Goal: Information Seeking & Learning: Learn about a topic

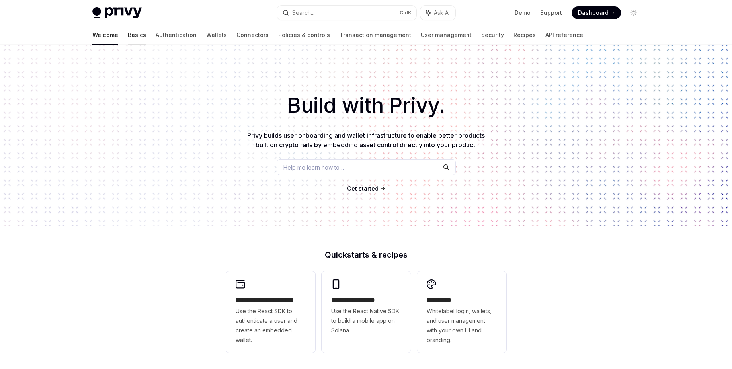
click at [128, 36] on link "Basics" at bounding box center [137, 34] width 18 height 19
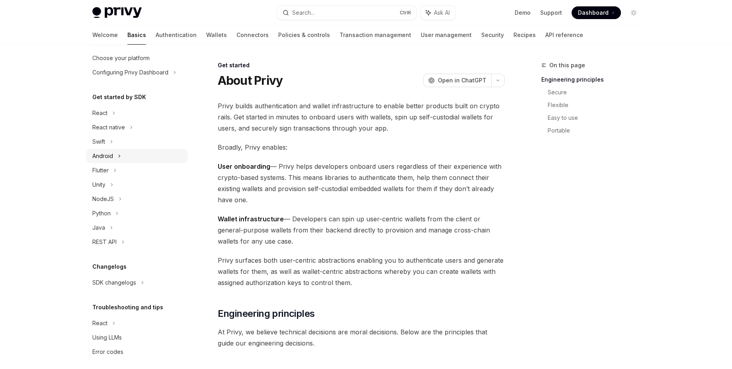
scroll to position [55, 0]
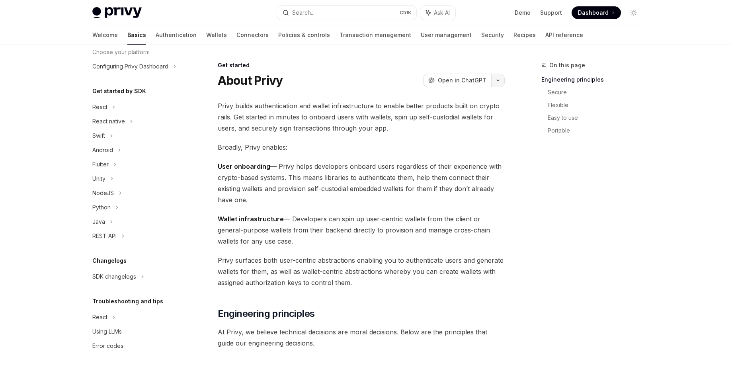
click at [499, 82] on icon "button" at bounding box center [498, 80] width 10 height 3
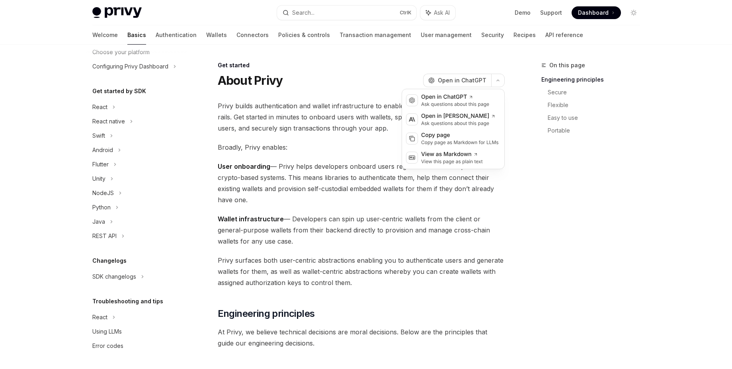
click at [583, 172] on div "On this page Engineering principles Secure Flexible Easy to use Portable" at bounding box center [585, 214] width 121 height 308
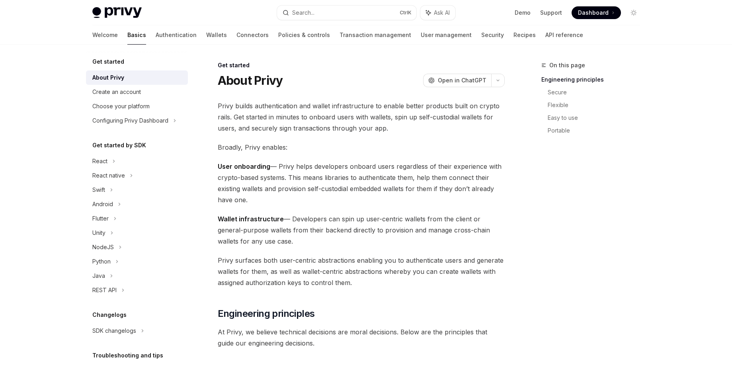
scroll to position [0, 0]
click at [110, 165] on div "React" at bounding box center [137, 161] width 102 height 14
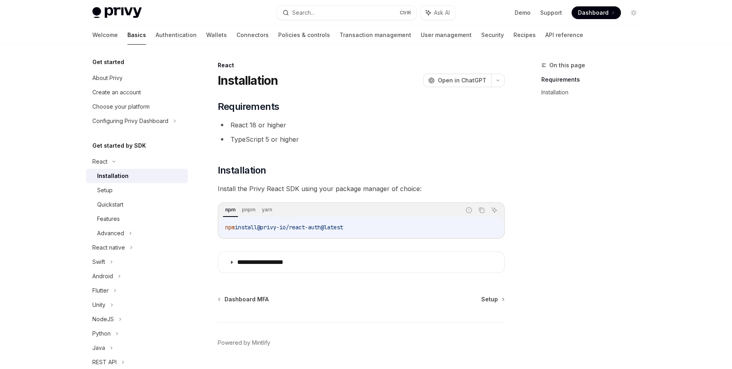
click at [120, 176] on div "Installation" at bounding box center [112, 176] width 31 height 10
click at [112, 190] on div "Setup" at bounding box center [105, 190] width 16 height 10
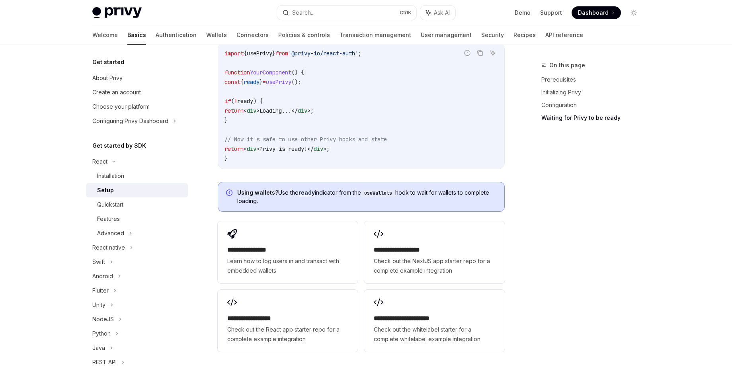
scroll to position [955, 0]
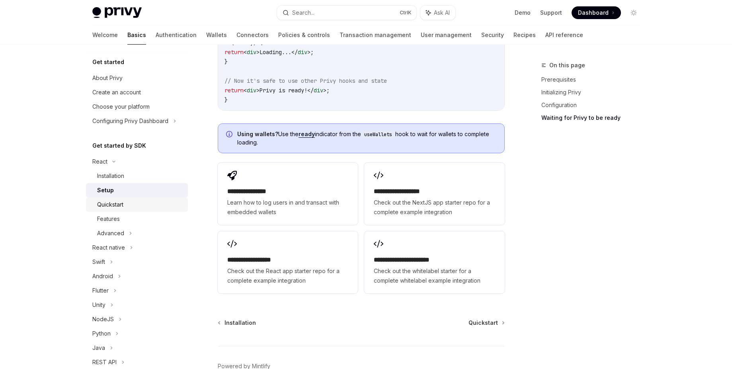
click at [121, 208] on div "Quickstart" at bounding box center [110, 205] width 26 height 10
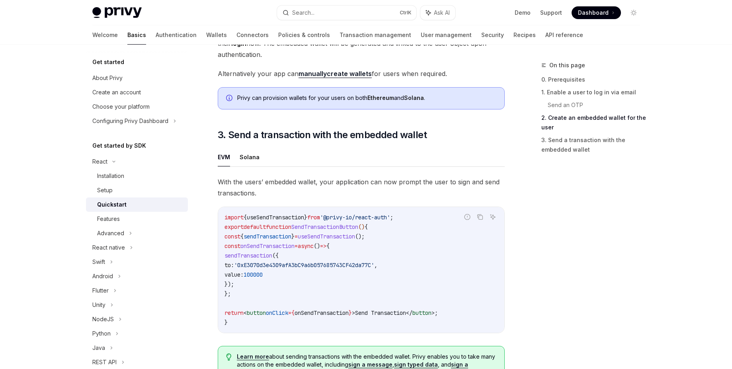
scroll to position [621, 0]
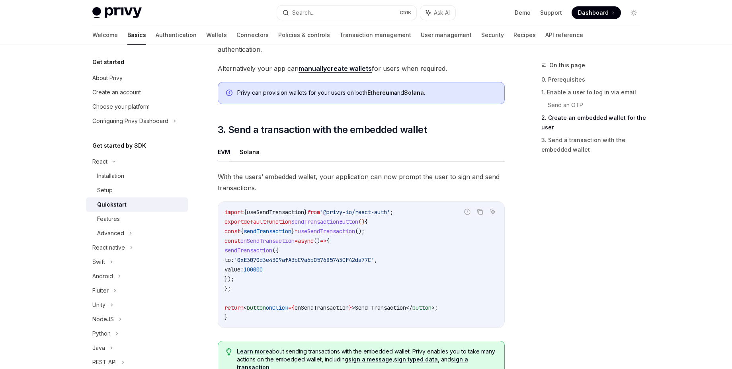
click at [342, 73] on link "manually create wallets" at bounding box center [334, 68] width 73 height 8
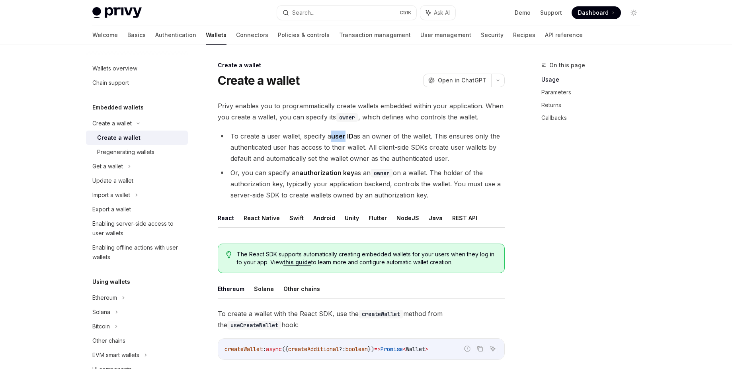
drag, startPoint x: 333, startPoint y: 137, endPoint x: 346, endPoint y: 136, distance: 13.6
click at [346, 136] on li "To create a user wallet, specify a user ID as an owner of the wallet. This ensu…" at bounding box center [361, 147] width 287 height 33
click at [323, 146] on li "To create a user wallet, specify a user ID as an owner of the wallet. This ensu…" at bounding box center [361, 147] width 287 height 33
drag, startPoint x: 231, startPoint y: 135, endPoint x: 274, endPoint y: 141, distance: 43.4
click at [274, 141] on li "To create a user wallet, specify a user ID as an owner of the wallet. This ensu…" at bounding box center [361, 147] width 287 height 33
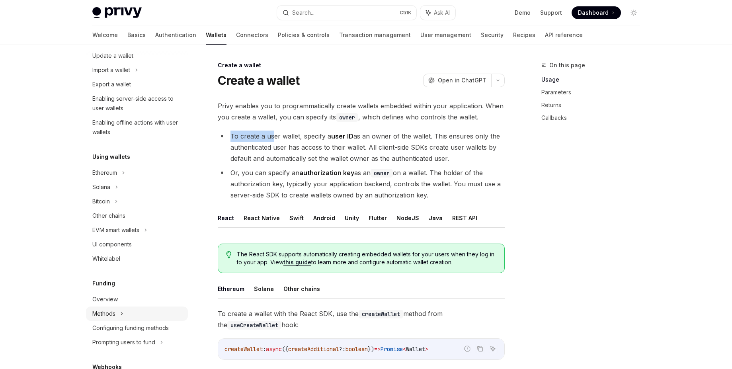
scroll to position [143, 0]
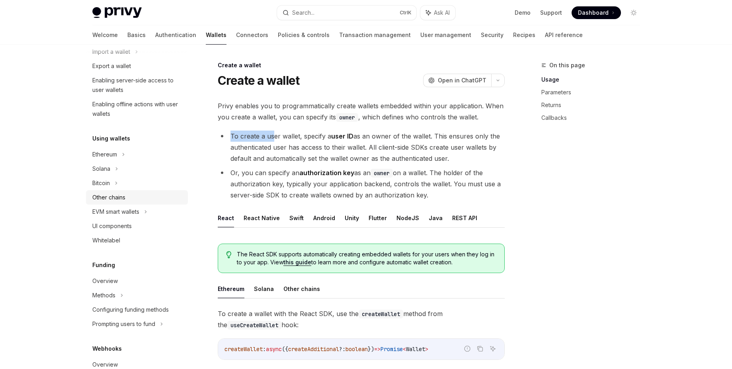
click at [111, 199] on div "Other chains" at bounding box center [108, 198] width 33 height 10
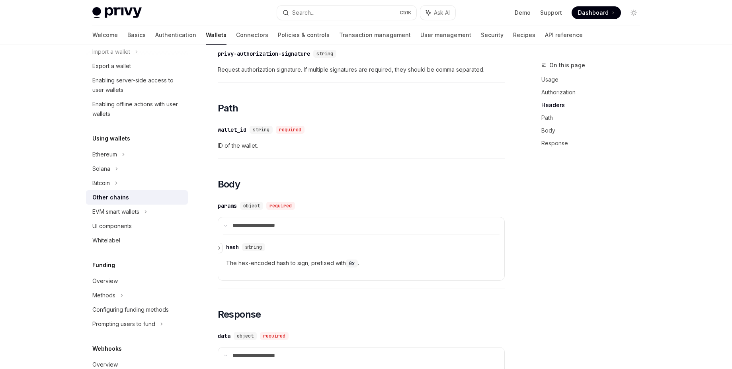
scroll to position [576, 0]
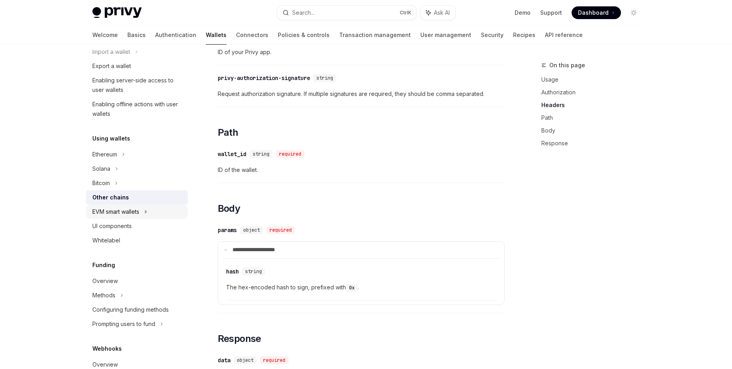
click at [150, 210] on div "EVM smart wallets" at bounding box center [137, 212] width 102 height 14
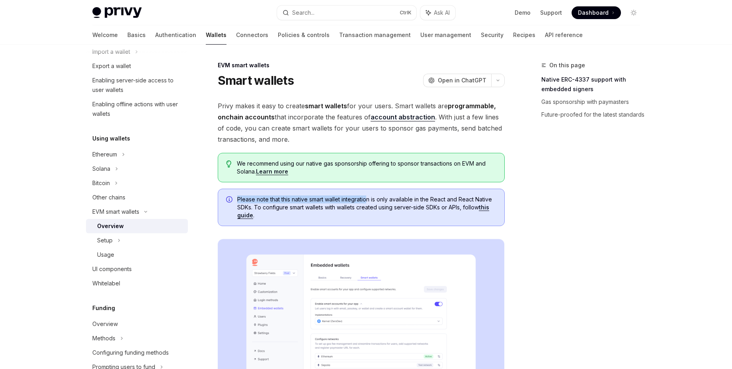
drag, startPoint x: 294, startPoint y: 193, endPoint x: 368, endPoint y: 196, distance: 73.7
click at [368, 196] on div "Please note that this native smart wallet integration is only available in the …" at bounding box center [361, 207] width 287 height 37
click at [355, 216] on span "Please note that this native smart wallet integration is only available in the …" at bounding box center [366, 207] width 259 height 24
drag, startPoint x: 269, startPoint y: 207, endPoint x: 373, endPoint y: 211, distance: 103.9
click at [373, 210] on span "Please note that this native smart wallet integration is only available in the …" at bounding box center [366, 207] width 259 height 24
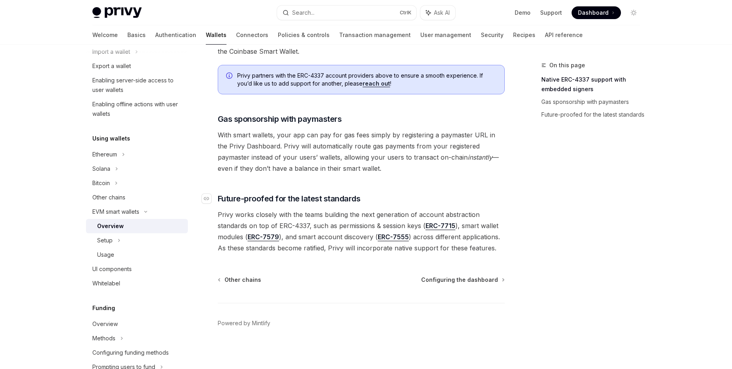
scroll to position [585, 0]
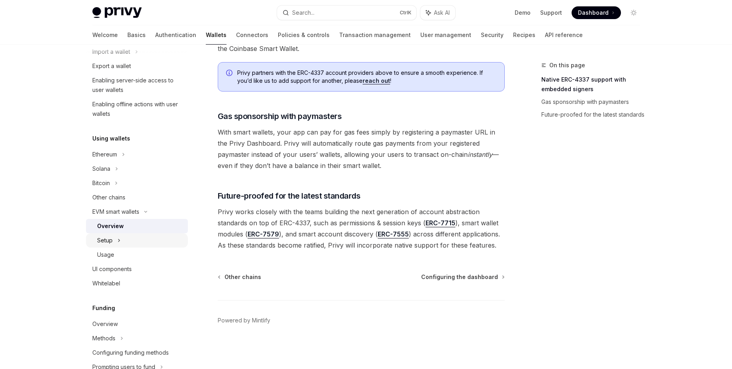
click at [118, 240] on icon at bounding box center [118, 241] width 3 height 10
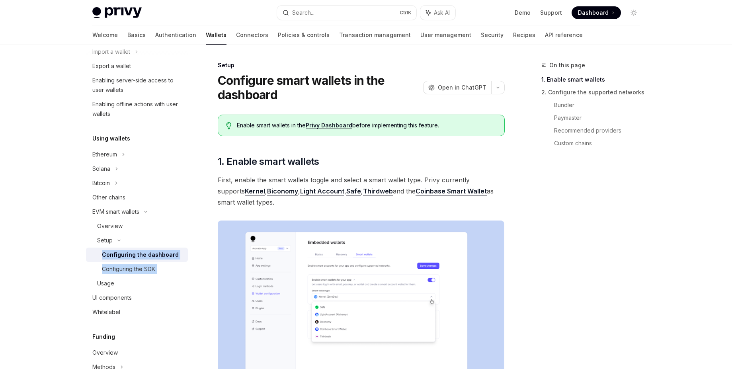
click at [162, 255] on div "Configuring the dashboard" at bounding box center [140, 255] width 77 height 10
click at [584, 200] on div "On this page 1. Enable smart wallets 2. Configure the supported networks Bundle…" at bounding box center [585, 214] width 121 height 308
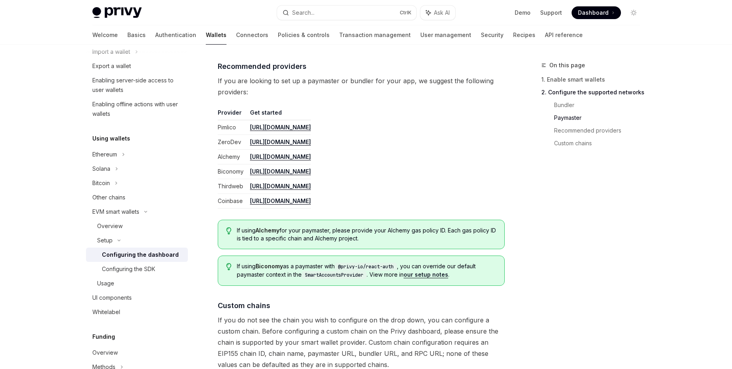
scroll to position [955, 0]
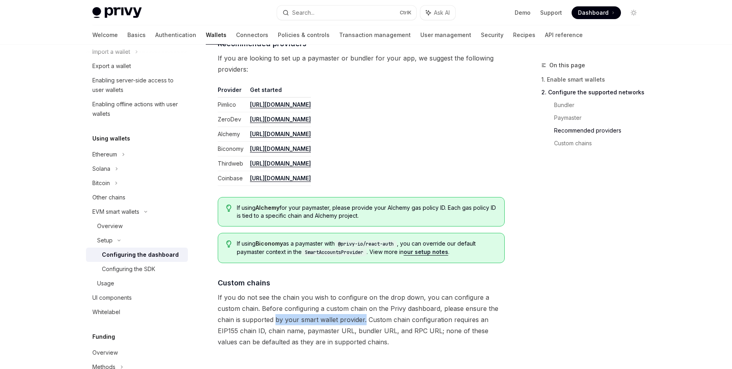
drag, startPoint x: 275, startPoint y: 321, endPoint x: 363, endPoint y: 321, distance: 88.7
click at [363, 321] on span "If you do not see the chain you wish to configure on the drop down, you can con…" at bounding box center [361, 320] width 287 height 56
click at [365, 323] on span "If you do not see the chain you wish to configure on the drop down, you can con…" at bounding box center [361, 320] width 287 height 56
drag, startPoint x: 241, startPoint y: 331, endPoint x: 319, endPoint y: 332, distance: 77.6
click at [319, 332] on span "If you do not see the chain you wish to configure on the drop down, you can con…" at bounding box center [361, 320] width 287 height 56
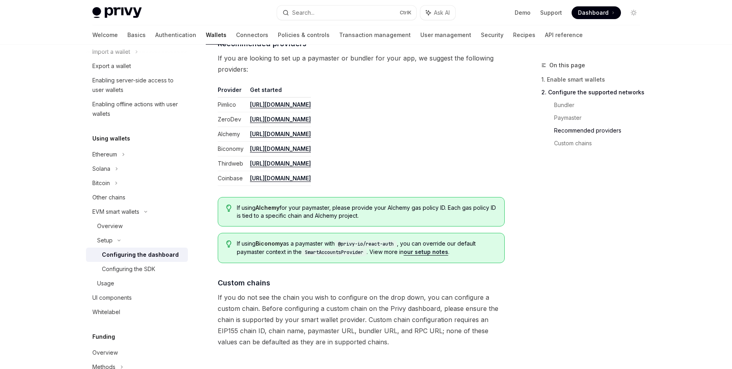
click at [306, 347] on span "If you do not see the chain you wish to configure on the drop down, you can con…" at bounding box center [361, 320] width 287 height 56
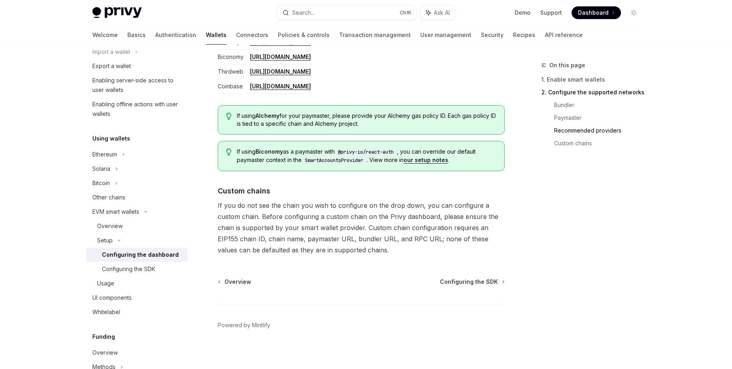
scroll to position [1052, 0]
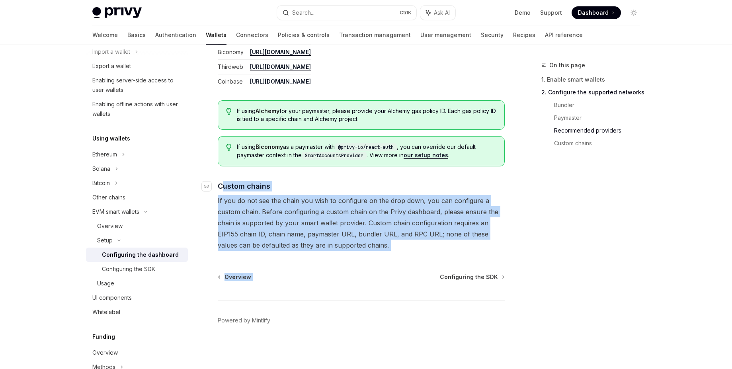
drag, startPoint x: 373, startPoint y: 253, endPoint x: 321, endPoint y: 221, distance: 60.4
click at [374, 249] on span "If you do not see the chain you wish to configure on the drop down, you can con…" at bounding box center [361, 223] width 287 height 56
drag, startPoint x: 367, startPoint y: 247, endPoint x: 216, endPoint y: 186, distance: 162.3
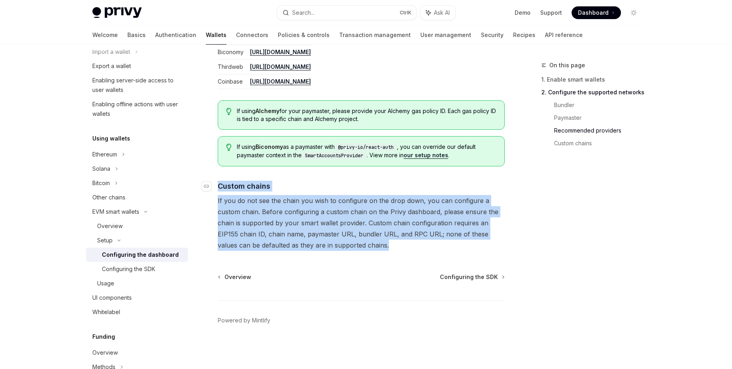
copy div "​ Custom chains If you do not see the chain you wish to configure on the drop d…"
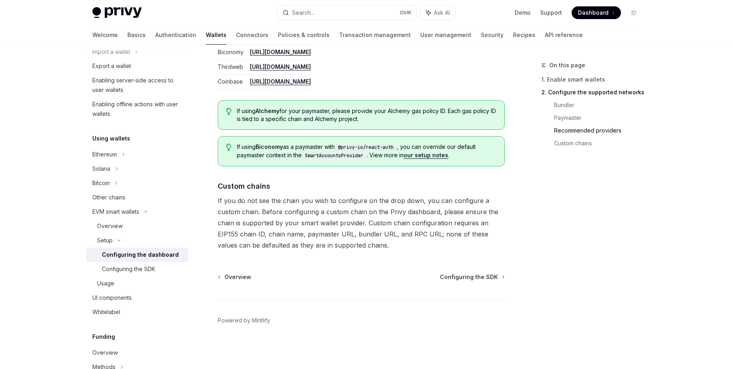
click at [325, 326] on footer "Powered by Mintlify" at bounding box center [361, 334] width 287 height 69
click at [469, 277] on span "Configuring the SDK" at bounding box center [469, 277] width 58 height 8
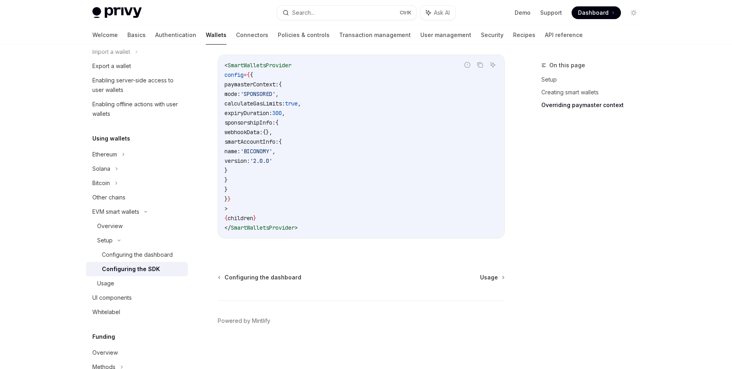
scroll to position [669, 0]
click at [484, 277] on span "Usage" at bounding box center [489, 277] width 18 height 8
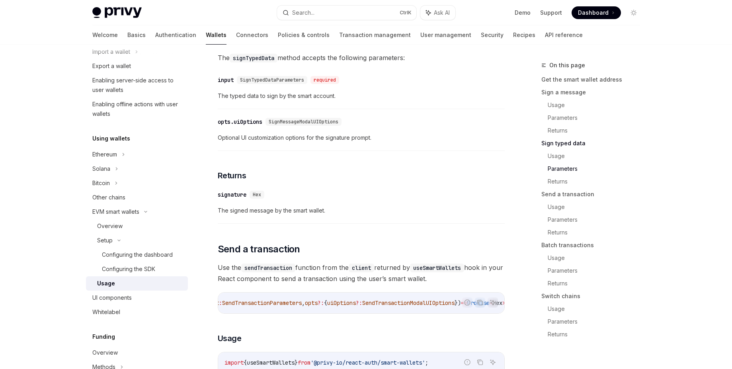
scroll to position [0, 97]
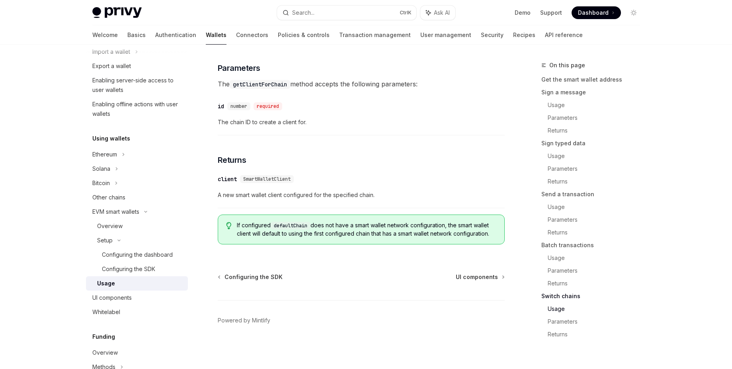
scroll to position [2447, 0]
click at [477, 281] on span "UI components" at bounding box center [477, 277] width 42 height 8
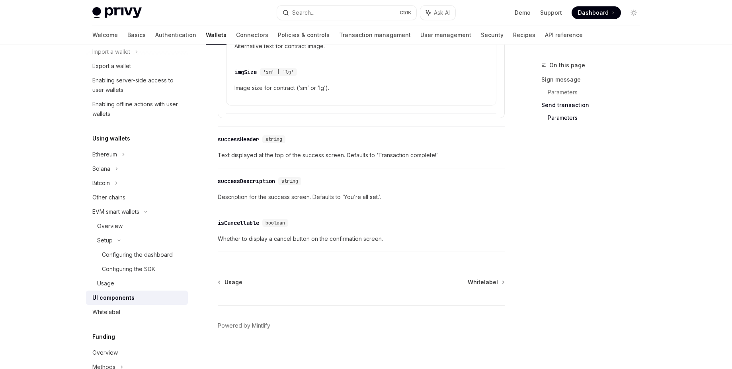
scroll to position [1417, 0]
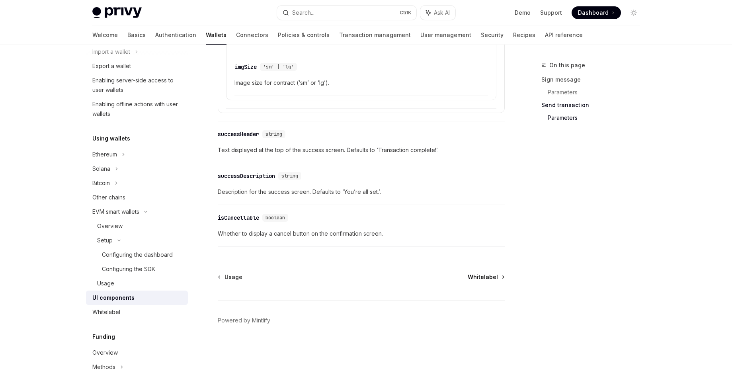
click at [493, 276] on span "Whitelabel" at bounding box center [483, 277] width 30 height 8
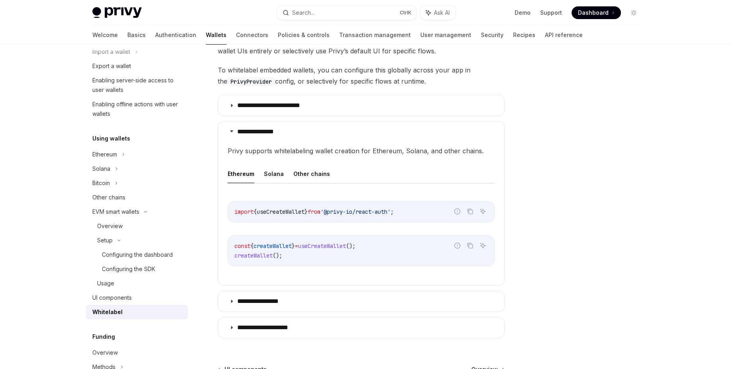
scroll to position [177, 0]
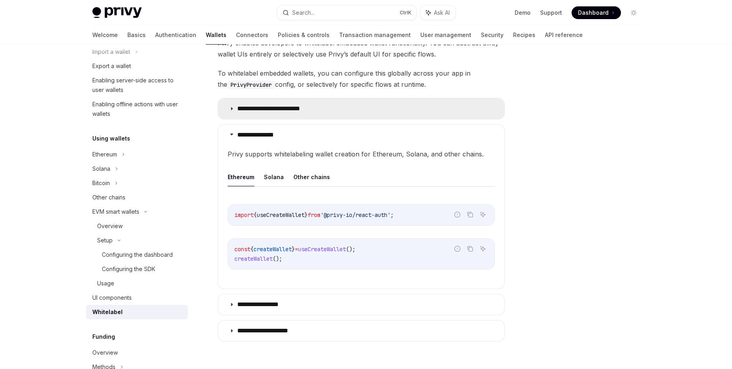
click at [232, 111] on icon at bounding box center [231, 108] width 5 height 5
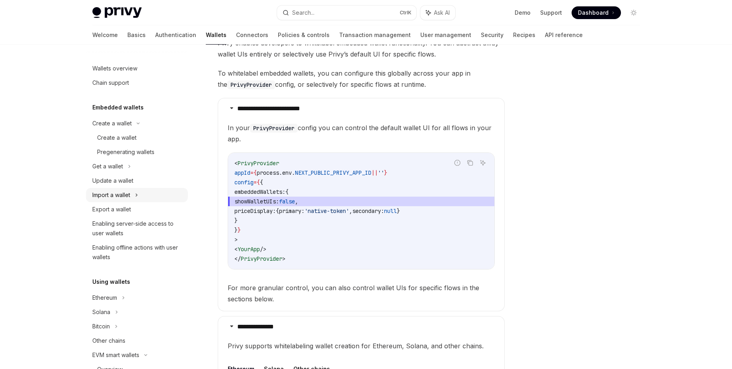
scroll to position [34, 0]
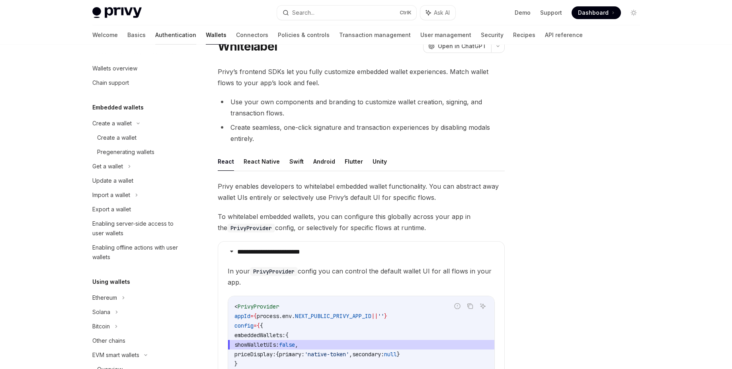
click at [155, 35] on link "Authentication" at bounding box center [175, 34] width 41 height 19
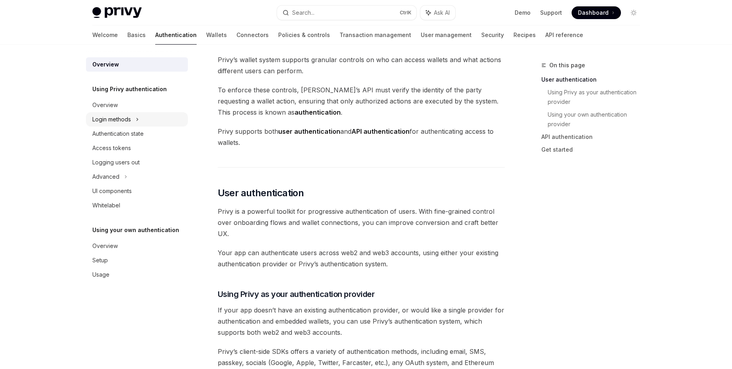
click at [140, 115] on div "Login methods" at bounding box center [137, 119] width 102 height 14
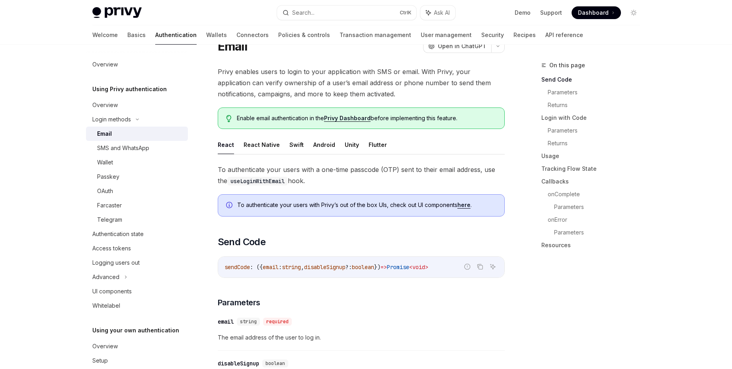
click at [132, 130] on div "Email" at bounding box center [140, 134] width 86 height 10
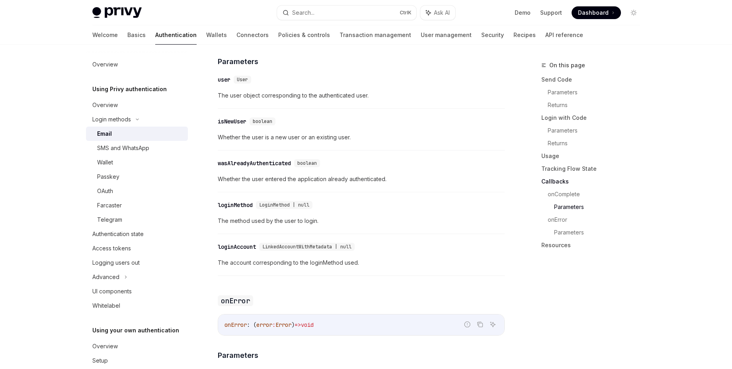
scroll to position [1385, 0]
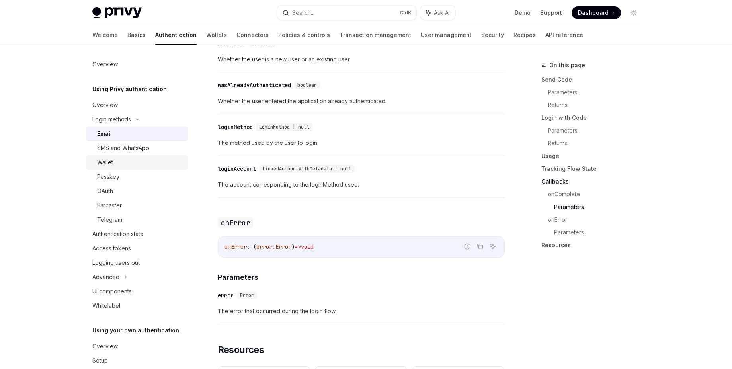
click at [112, 163] on div "Wallet" at bounding box center [105, 163] width 16 height 10
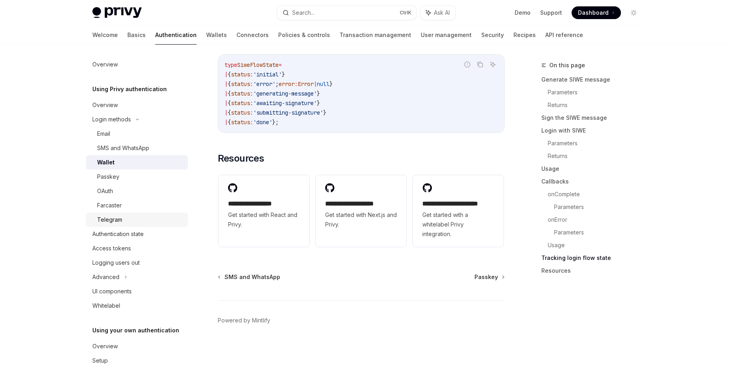
scroll to position [29, 0]
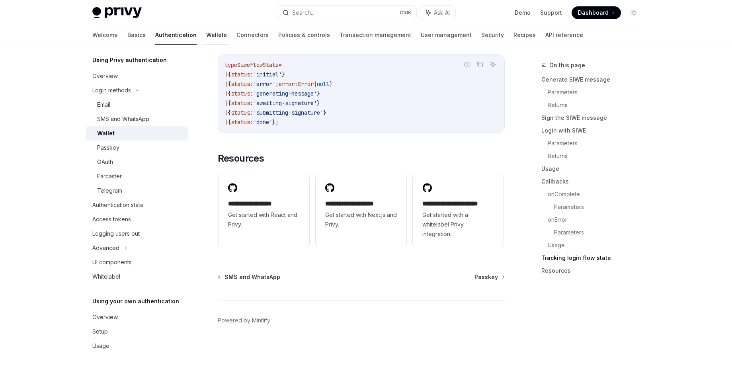
click at [206, 32] on link "Wallets" at bounding box center [216, 34] width 21 height 19
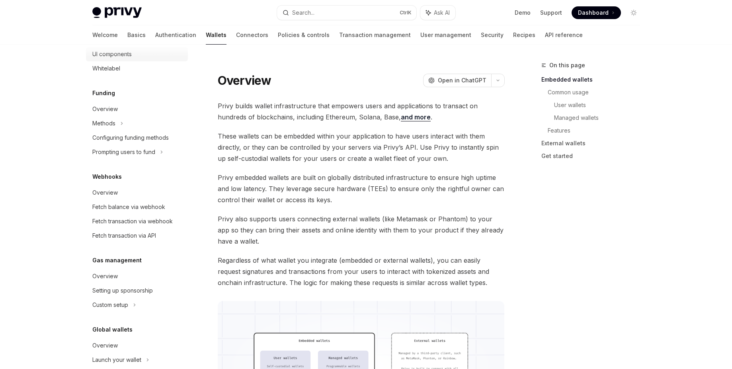
scroll to position [315, 0]
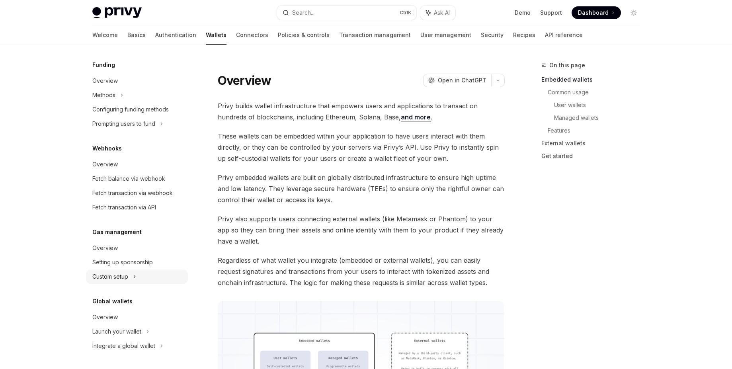
click at [135, 272] on icon at bounding box center [134, 277] width 3 height 10
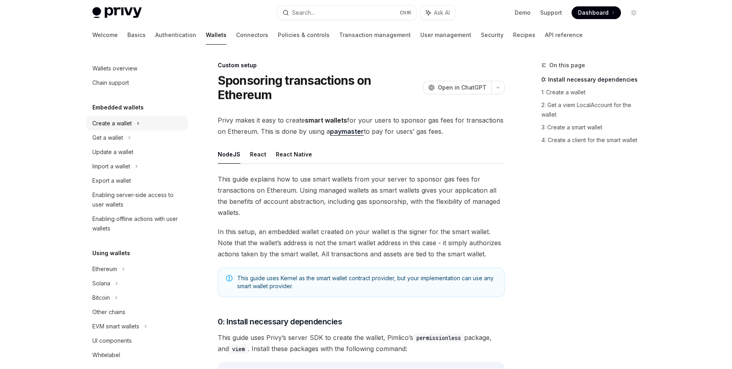
click at [133, 123] on div "Create a wallet" at bounding box center [137, 123] width 102 height 14
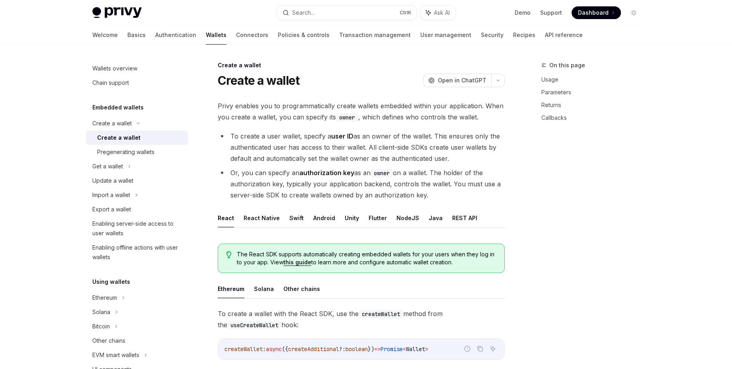
click at [128, 136] on div "Create a wallet" at bounding box center [118, 138] width 43 height 10
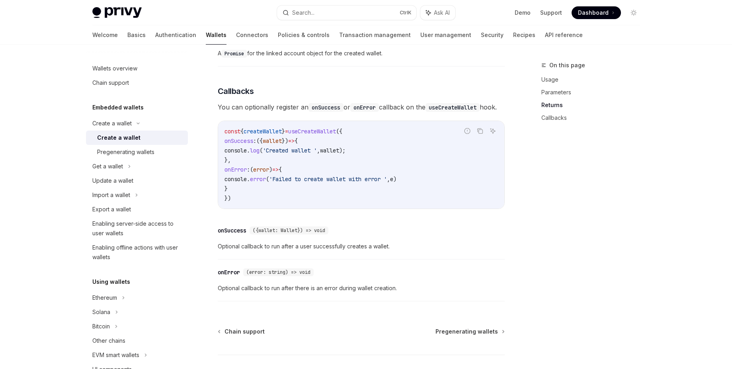
scroll to position [525, 0]
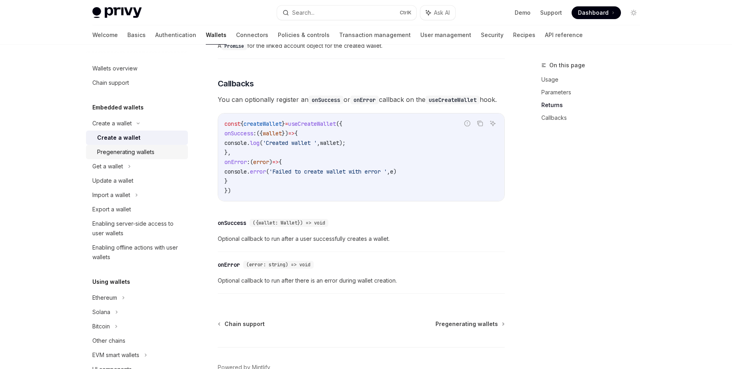
click at [137, 151] on div "Pregenerating wallets" at bounding box center [125, 152] width 57 height 10
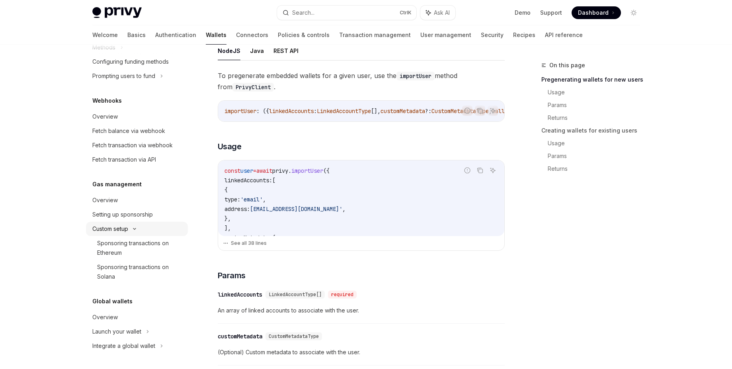
scroll to position [286, 0]
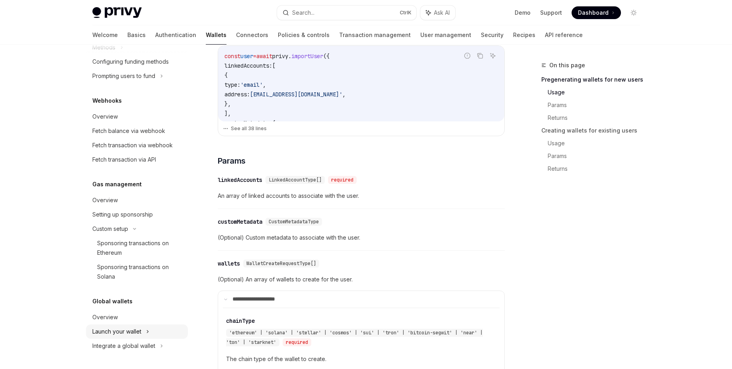
click at [150, 332] on div "Launch your wallet" at bounding box center [137, 331] width 102 height 14
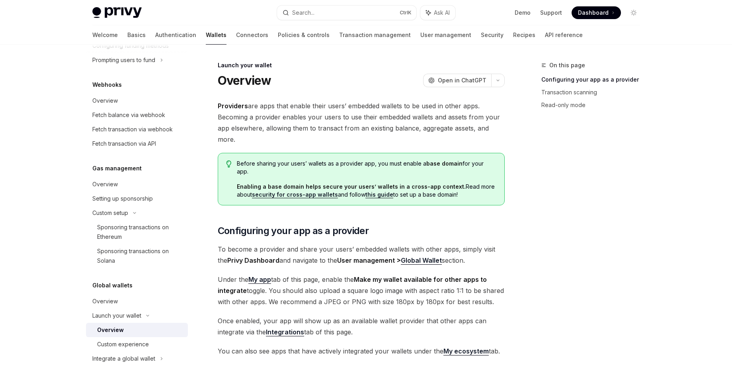
scroll to position [420, 0]
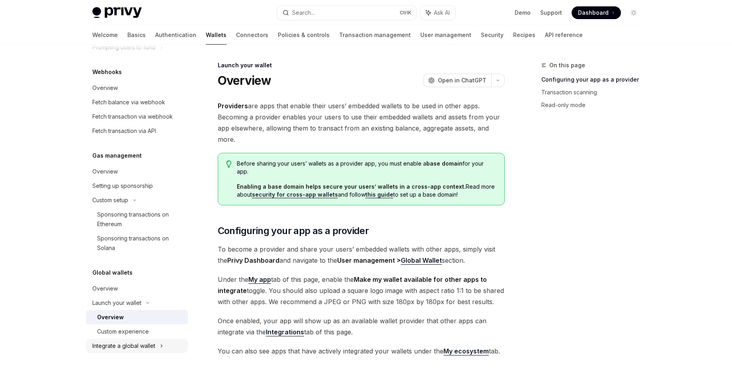
click at [152, 341] on div "Integrate a global wallet" at bounding box center [137, 346] width 102 height 14
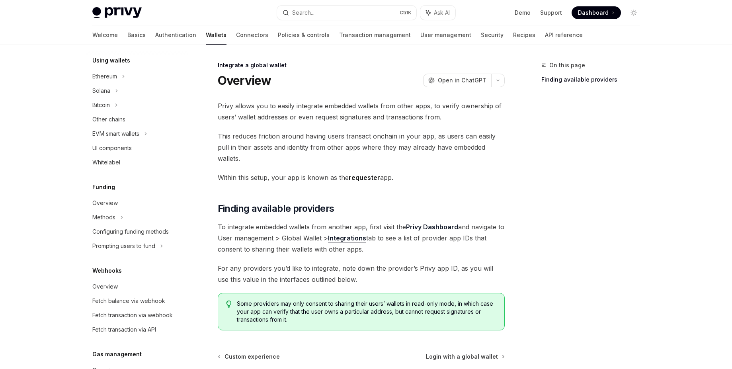
scroll to position [90, 0]
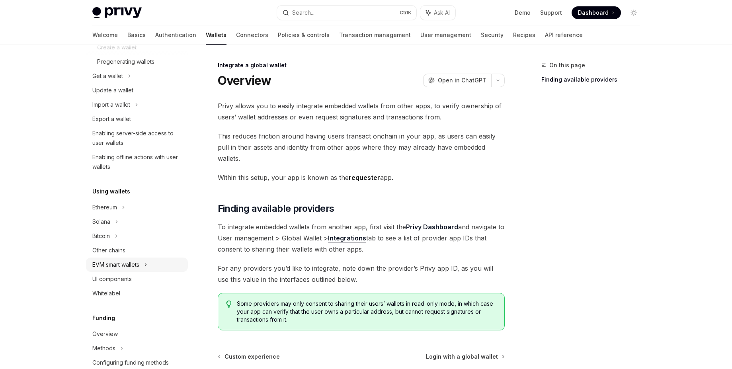
click at [139, 266] on div "EVM smart wallets" at bounding box center [115, 265] width 47 height 10
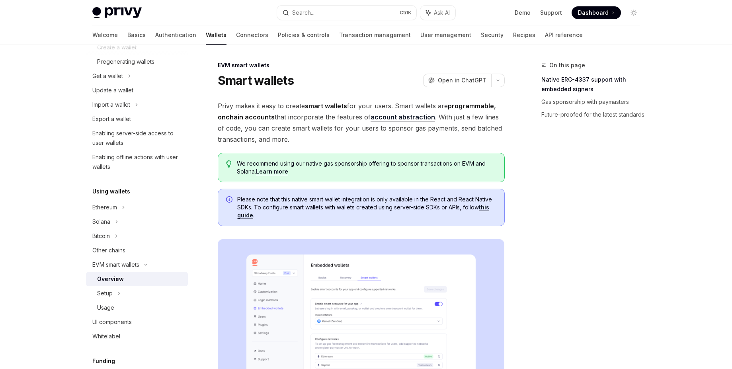
click at [126, 280] on div "Overview" at bounding box center [140, 279] width 86 height 10
click at [119, 290] on icon at bounding box center [118, 293] width 3 height 10
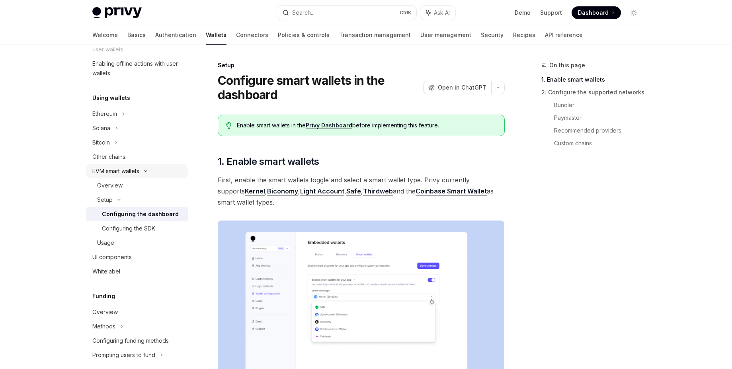
scroll to position [186, 0]
click at [141, 228] on div "Configuring the SDK" at bounding box center [128, 227] width 53 height 10
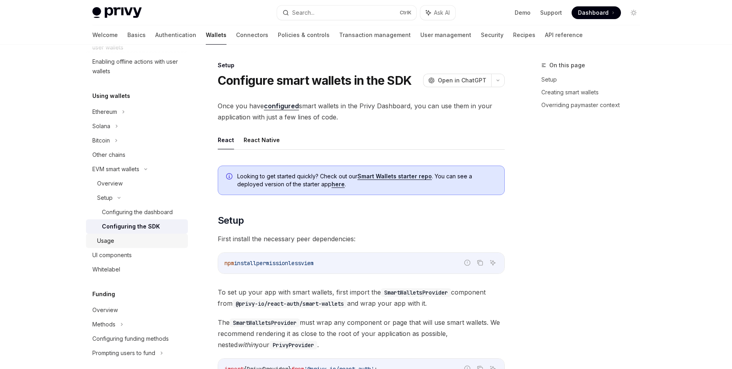
type textarea "*"
